Goal: Information Seeking & Learning: Learn about a topic

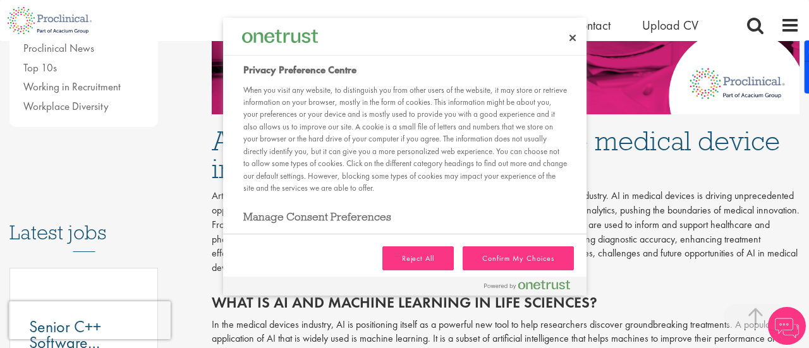
click at [386, 273] on div "Reject All Confirm My Choices" at bounding box center [405, 256] width 364 height 42
click at [433, 258] on button "Reject All" at bounding box center [419, 259] width 72 height 24
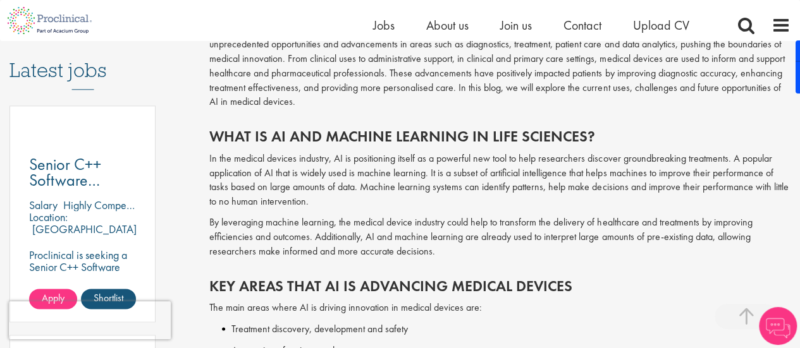
scroll to position [759, 0]
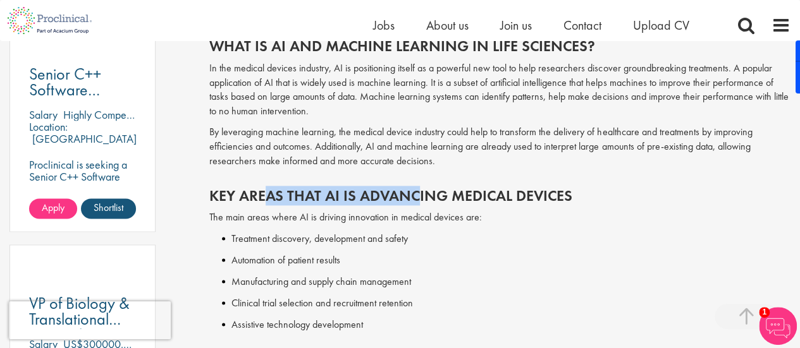
drag, startPoint x: 353, startPoint y: 190, endPoint x: 416, endPoint y: 190, distance: 63.2
click at [416, 190] on h2 "Key Areas That AI Is Advancing Medical Devices" at bounding box center [499, 196] width 581 height 16
click at [428, 194] on h2 "Key Areas That AI Is Advancing Medical Devices" at bounding box center [499, 196] width 581 height 16
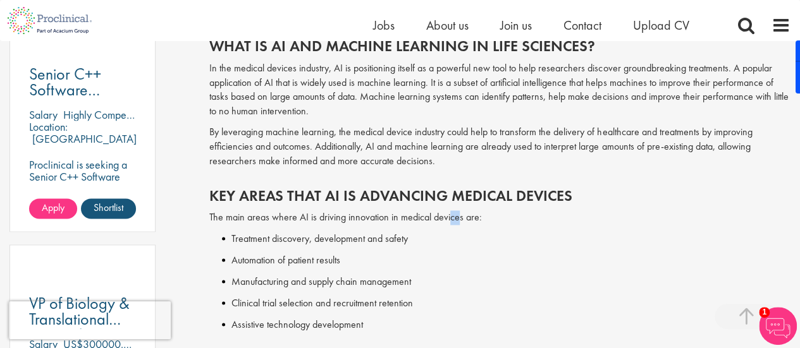
drag, startPoint x: 453, startPoint y: 217, endPoint x: 446, endPoint y: 224, distance: 10.3
click at [446, 224] on p "The main areas where AI is driving innovation in medical devices are:" at bounding box center [499, 218] width 581 height 15
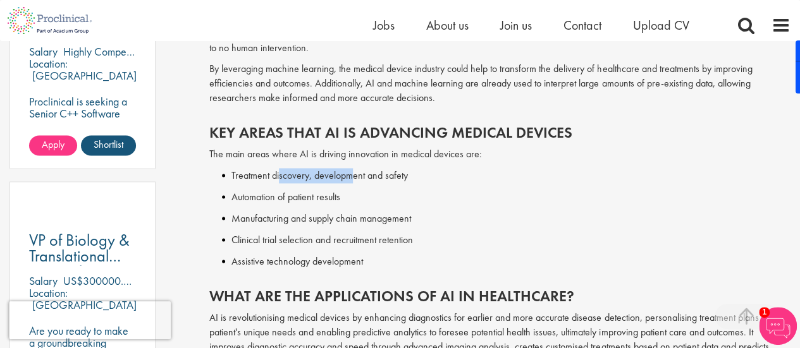
drag, startPoint x: 278, startPoint y: 179, endPoint x: 353, endPoint y: 180, distance: 75.9
click at [353, 180] on li "Treatment discovery, development and safety" at bounding box center [506, 175] width 568 height 15
click at [382, 183] on li "Treatment discovery, development and safety" at bounding box center [506, 175] width 568 height 15
drag, startPoint x: 300, startPoint y: 198, endPoint x: 255, endPoint y: 227, distance: 53.0
click at [229, 219] on div "Key Areas That AI Is Advancing Medical Devices The main areas where AI is drivi…" at bounding box center [500, 194] width 600 height 164
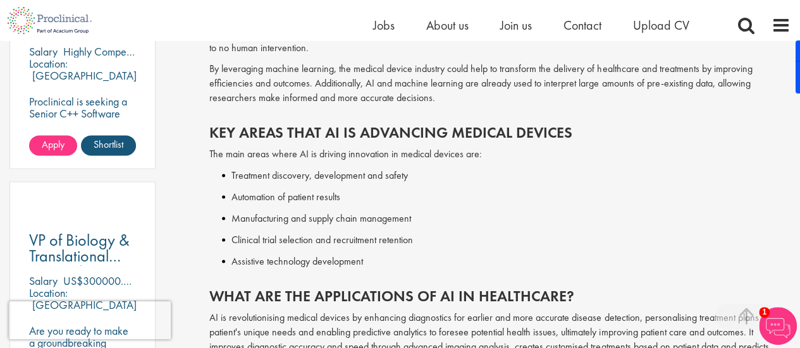
click at [255, 227] on div "Key Areas That AI Is Advancing Medical Devices The main areas where AI is drivi…" at bounding box center [500, 194] width 600 height 164
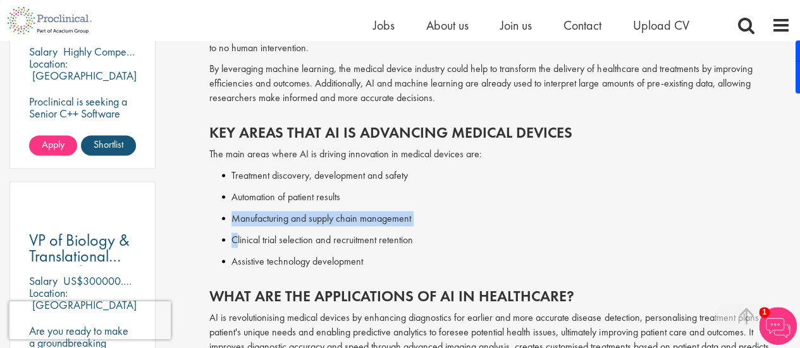
drag, startPoint x: 232, startPoint y: 217, endPoint x: 241, endPoint y: 243, distance: 28.0
click at [236, 238] on div "Key Areas That AI Is Advancing Medical Devices The main areas where AI is drivi…" at bounding box center [500, 194] width 600 height 164
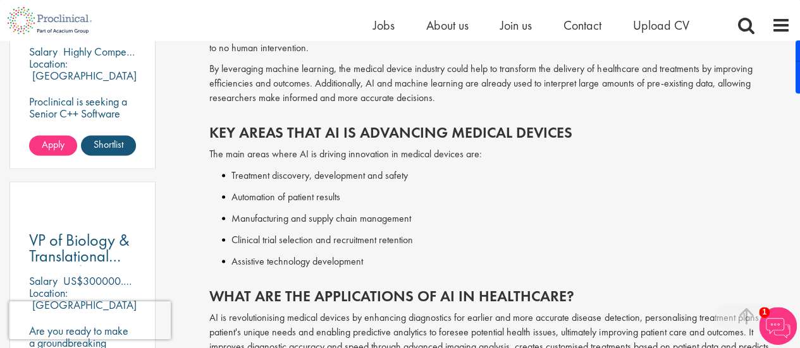
click at [242, 245] on li "Clinical trial selection and recruitment retention" at bounding box center [506, 240] width 568 height 15
drag, startPoint x: 230, startPoint y: 246, endPoint x: 319, endPoint y: 266, distance: 91.3
click at [234, 259] on div "Key Areas That AI Is Advancing Medical Devices The main areas where AI is drivi…" at bounding box center [500, 194] width 600 height 164
drag, startPoint x: 319, startPoint y: 266, endPoint x: 367, endPoint y: 269, distance: 48.8
click at [332, 269] on li "Assistive technology development" at bounding box center [506, 261] width 568 height 15
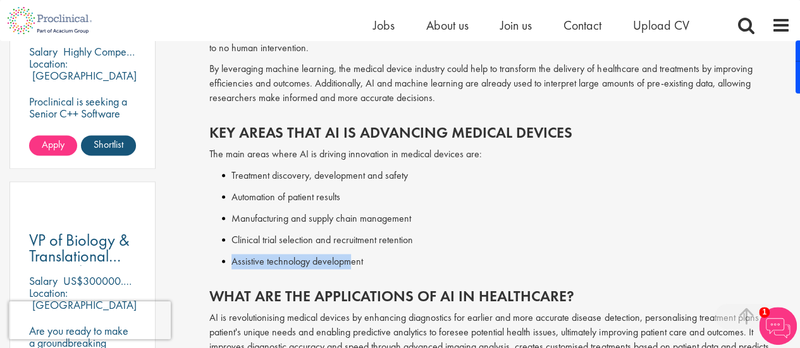
drag, startPoint x: 322, startPoint y: 267, endPoint x: 218, endPoint y: 267, distance: 104.3
click at [218, 267] on ul "Assistive technology development" at bounding box center [499, 261] width 581 height 15
click at [274, 265] on li "Assistive technology development" at bounding box center [506, 261] width 568 height 15
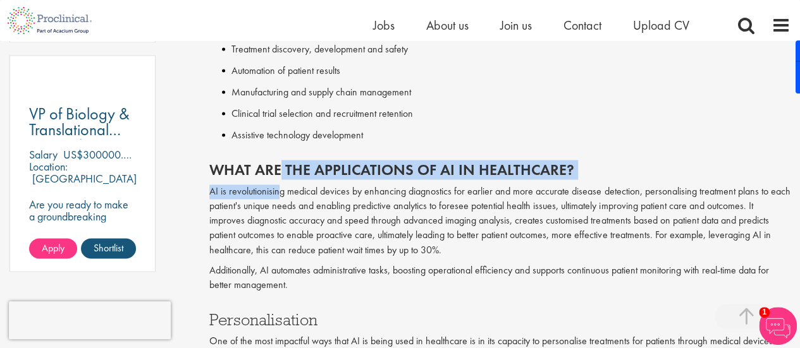
drag, startPoint x: 276, startPoint y: 176, endPoint x: 282, endPoint y: 202, distance: 27.3
click at [277, 199] on div "What are the applications of AI in healthcare? AI is revolutionising medical de…" at bounding box center [500, 223] width 600 height 149
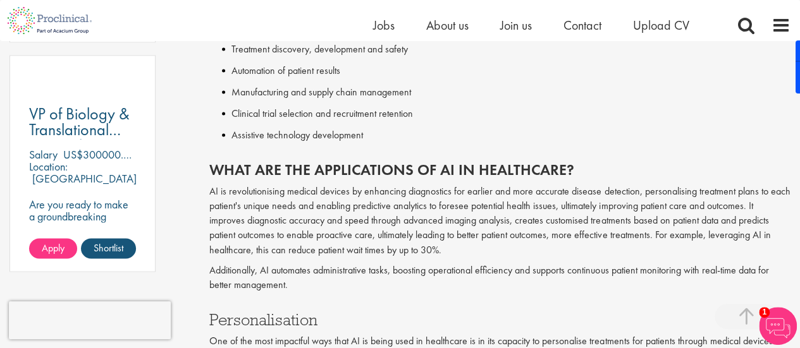
click at [296, 212] on p "AI is revolutionising medical devices by enhancing diagnostics for earlier and …" at bounding box center [499, 221] width 581 height 72
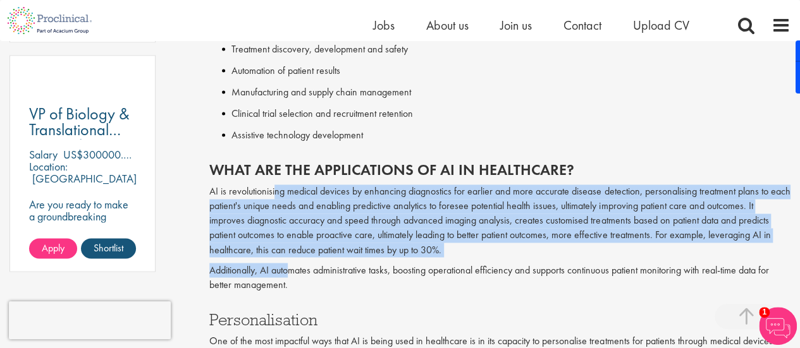
drag, startPoint x: 274, startPoint y: 194, endPoint x: 290, endPoint y: 260, distance: 67.6
click at [290, 259] on div "What are the applications of AI in healthcare? AI is revolutionising medical de…" at bounding box center [500, 223] width 600 height 149
click at [293, 262] on div "What are the applications of AI in healthcare? AI is revolutionising medical de…" at bounding box center [500, 223] width 600 height 149
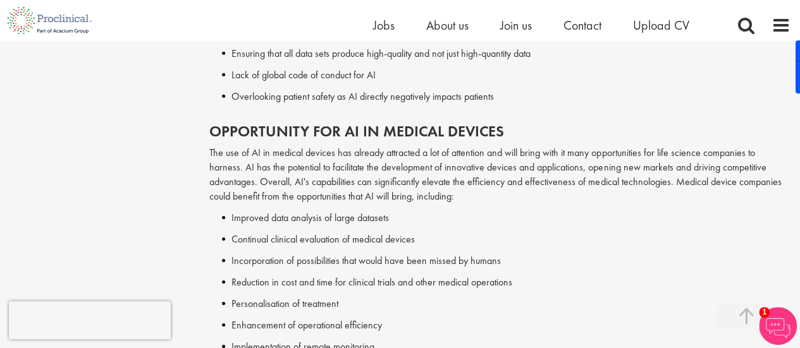
scroll to position [1960, 0]
